Goal: Communication & Community: Answer question/provide support

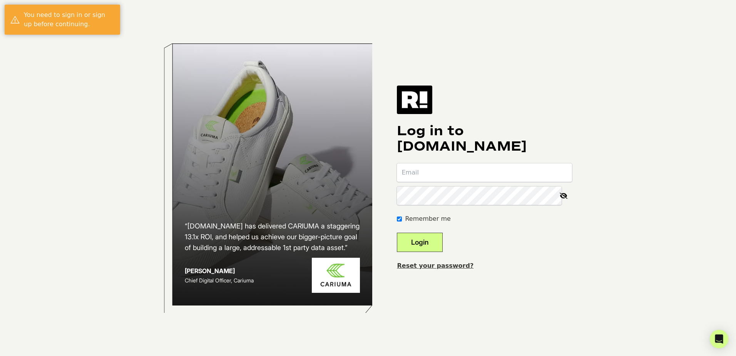
click at [484, 164] on input "email" at bounding box center [484, 172] width 175 height 18
type input "[PERSON_NAME][EMAIL_ADDRESS][DOMAIN_NAME]"
click at [436, 238] on button "Login" at bounding box center [420, 241] width 46 height 19
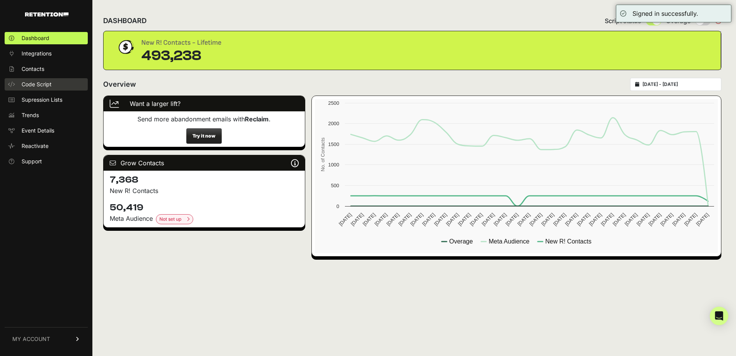
click at [29, 82] on span "Code Script" at bounding box center [37, 84] width 30 height 8
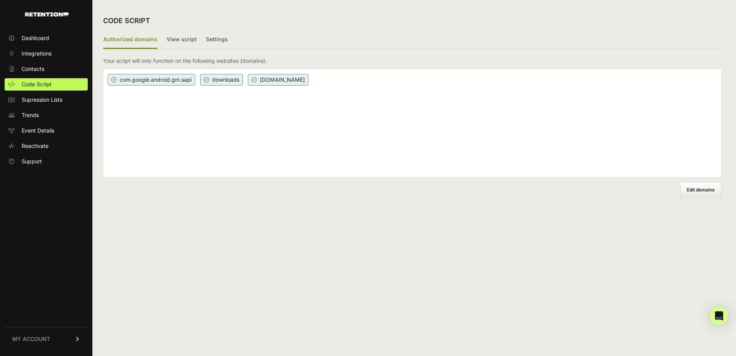
click at [297, 80] on span "[DOMAIN_NAME]" at bounding box center [278, 80] width 60 height 12
click at [193, 43] on label "View script" at bounding box center [182, 40] width 30 height 18
click at [0, 0] on input "View script" at bounding box center [0, 0] width 0 height 0
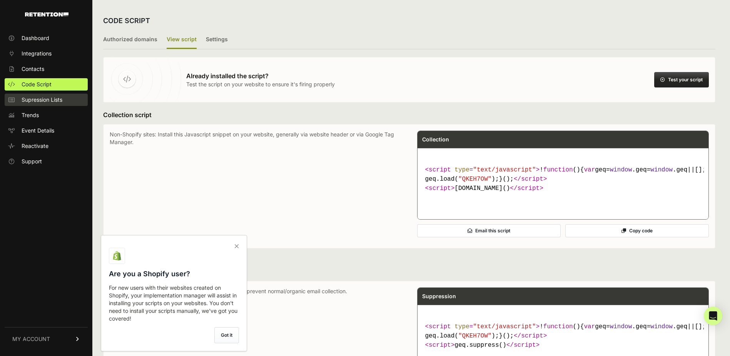
click at [57, 102] on span "Supression Lists" at bounding box center [42, 100] width 41 height 8
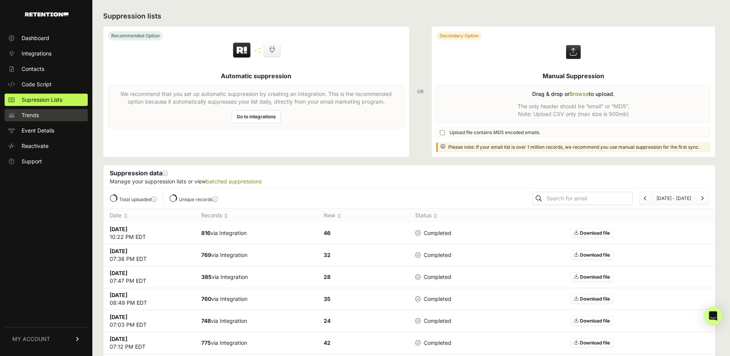
click at [50, 120] on link "Trends" at bounding box center [46, 115] width 83 height 12
click at [55, 129] on link "Event Details" at bounding box center [46, 130] width 83 height 12
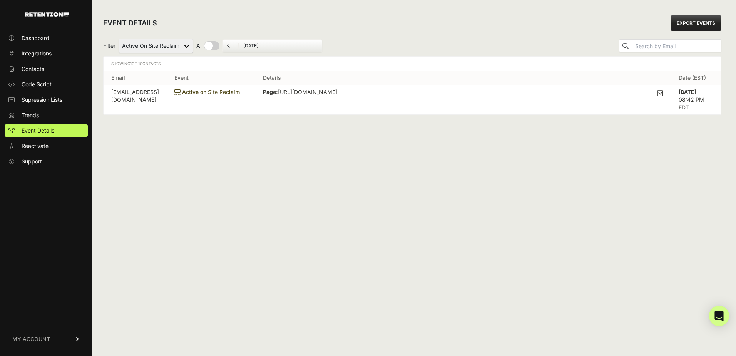
click at [717, 314] on icon "Open Intercom Messenger" at bounding box center [718, 316] width 9 height 10
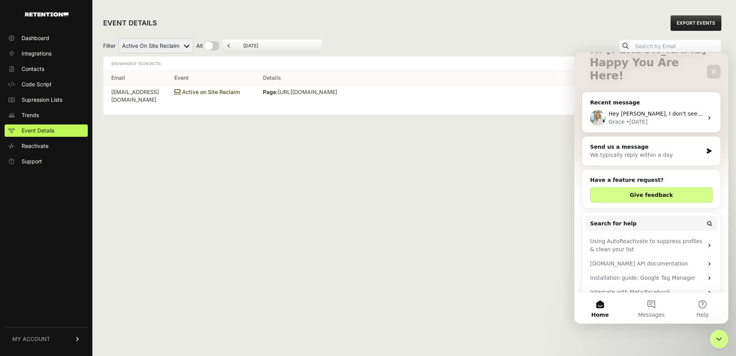
scroll to position [65, 0]
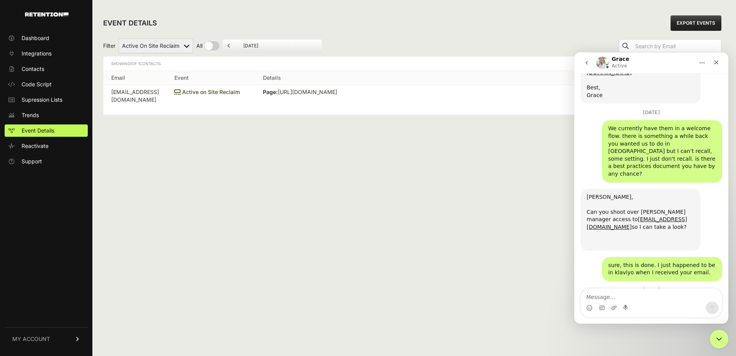
scroll to position [1038, 0]
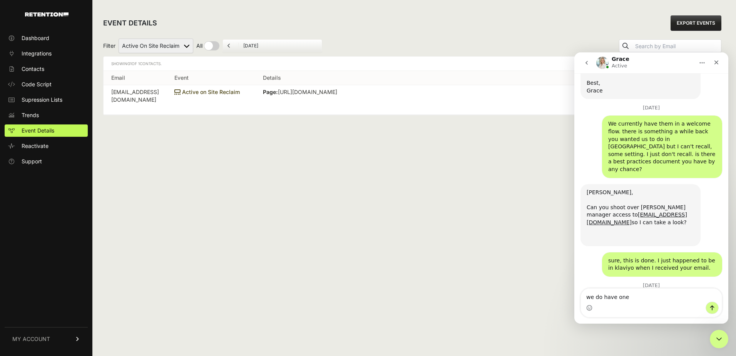
type textarea "we do have one."
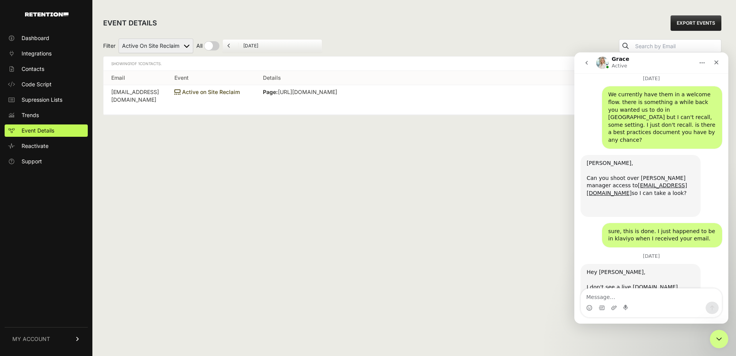
scroll to position [1072, 0]
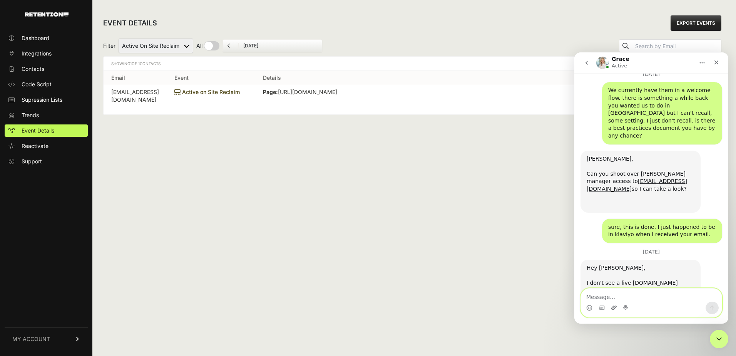
click at [611, 305] on icon "Upload attachment" at bounding box center [614, 307] width 6 height 6
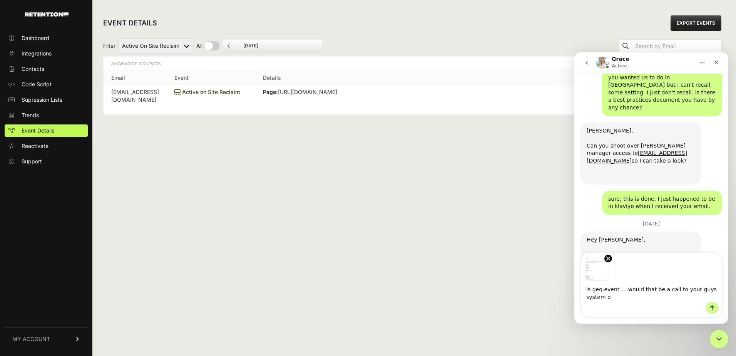
scroll to position [1107, 0]
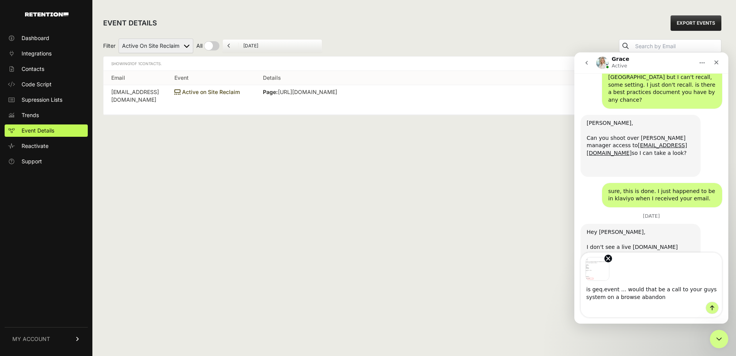
type textarea "is geq.event ... would that be a call to your guys system on a browse abandon?"
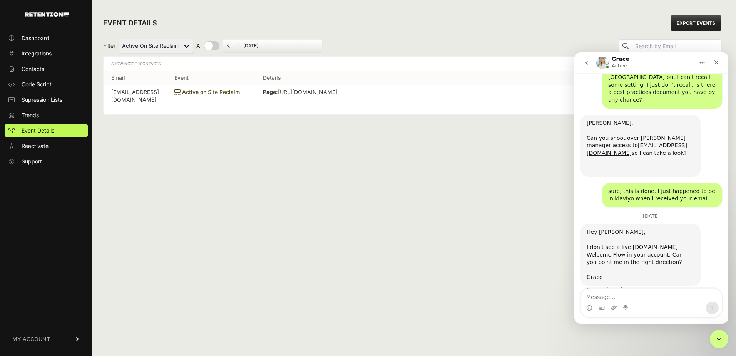
scroll to position [1157, 0]
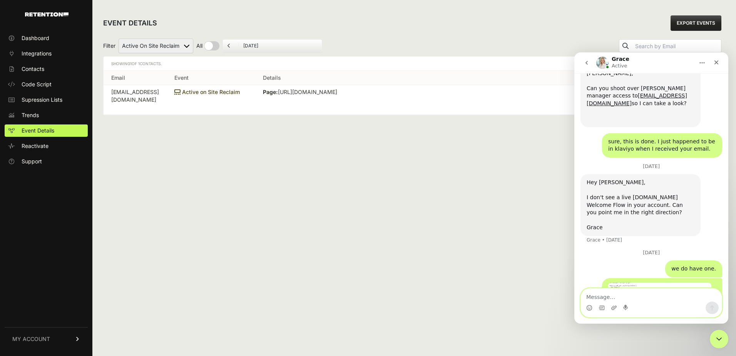
paste textarea "geq.event('Viewed Product Reclaim', item);"
type textarea "geq.event('Viewed Product Reclaim', item);"
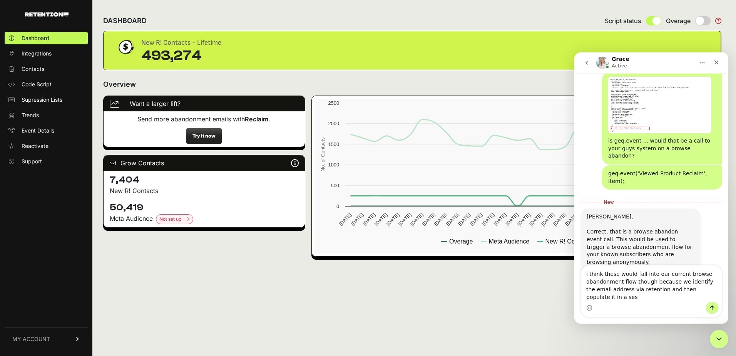
scroll to position [1362, 0]
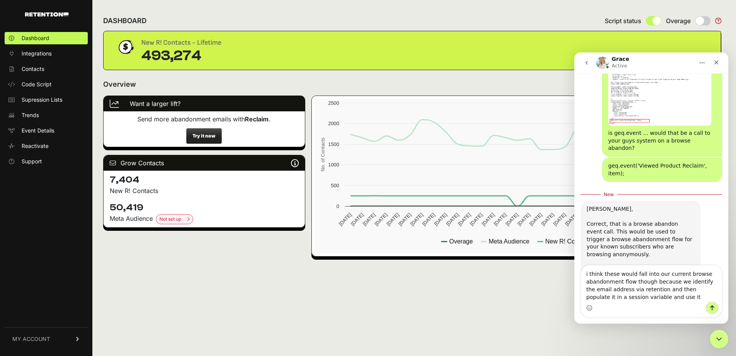
type textarea "i think these would fall into our current browse abandonment flow though becaus…"
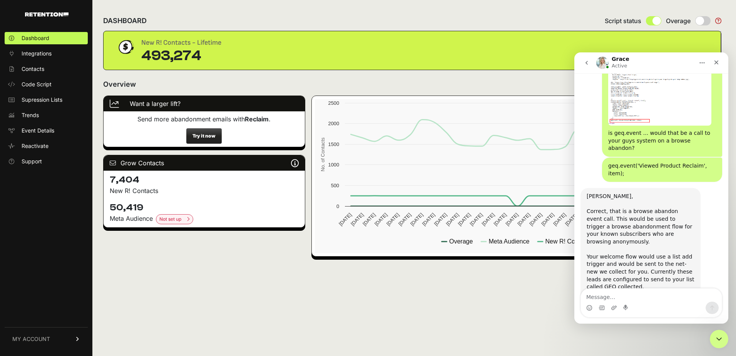
scroll to position [1379, 0]
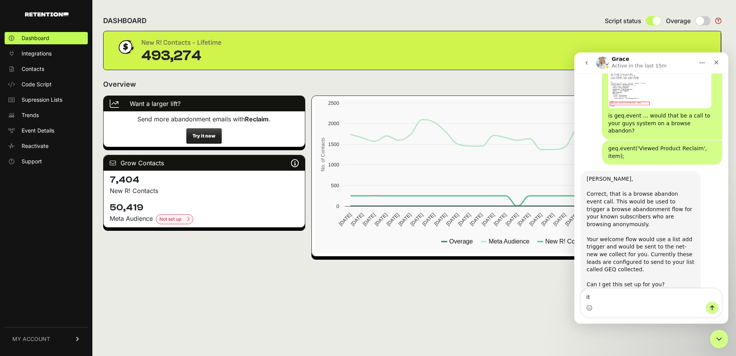
type textarea "i"
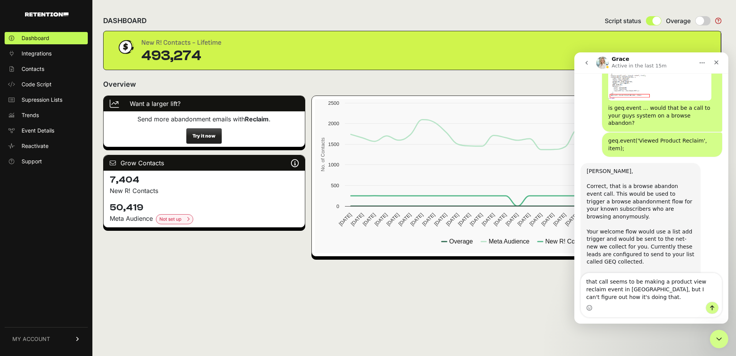
scroll to position [1395, 0]
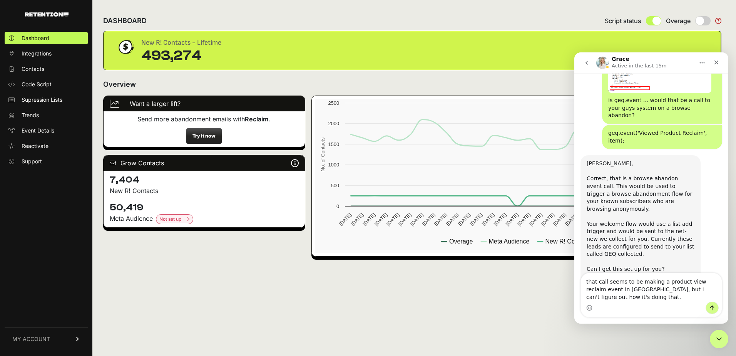
click at [659, 281] on textarea "that call seems to be making a product view reclaim event in [GEOGRAPHIC_DATA],…" at bounding box center [651, 287] width 141 height 28
drag, startPoint x: 711, startPoint y: 281, endPoint x: 1310, endPoint y: 346, distance: 602.1
click at [711, 281] on textarea "that call seems to be making a "product view reclaim event in [GEOGRAPHIC_DATA]…" at bounding box center [651, 287] width 141 height 28
drag, startPoint x: 710, startPoint y: 282, endPoint x: 662, endPoint y: 283, distance: 47.7
click at [662, 283] on textarea "that call seems to be making a "product view reclaim" event in [GEOGRAPHIC_DATA…" at bounding box center [651, 287] width 141 height 28
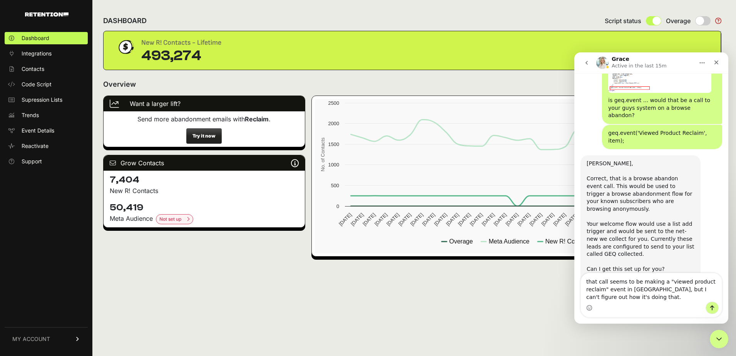
type textarea "that call seems to be making a "viewed product reclaim" event in [GEOGRAPHIC_DA…"
click at [716, 310] on button "Send a message…" at bounding box center [712, 307] width 13 height 12
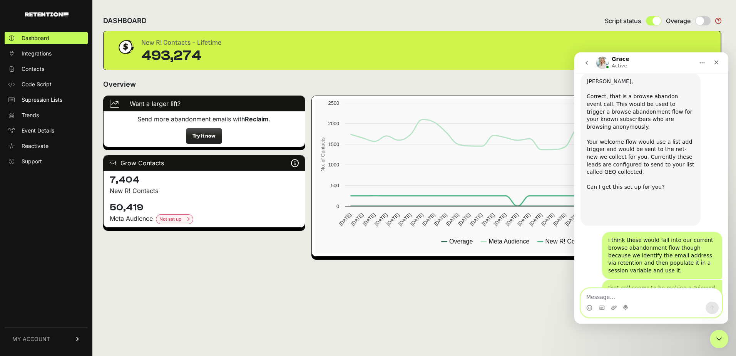
scroll to position [1487, 0]
